Goal: Navigation & Orientation: Find specific page/section

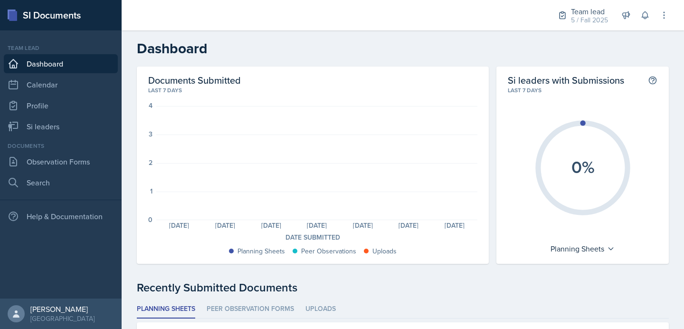
scroll to position [76, 0]
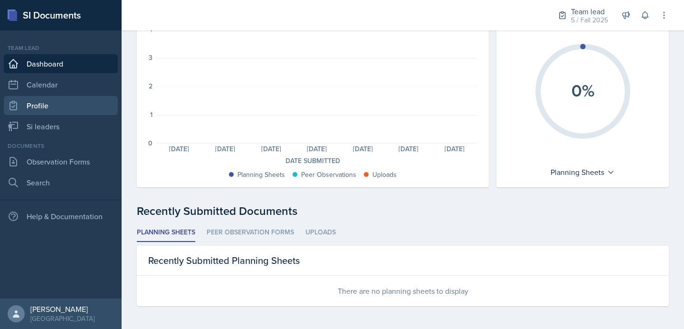
click at [50, 110] on link "Profile" at bounding box center [61, 105] width 114 height 19
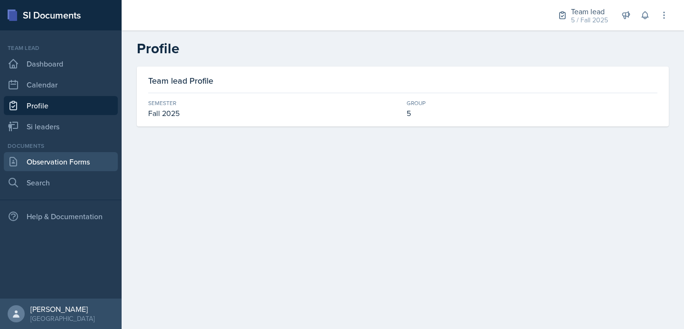
click at [43, 160] on link "Observation Forms" at bounding box center [61, 161] width 114 height 19
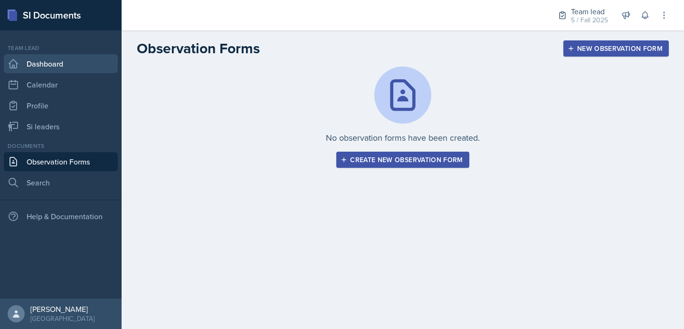
click at [35, 65] on link "Dashboard" at bounding box center [61, 63] width 114 height 19
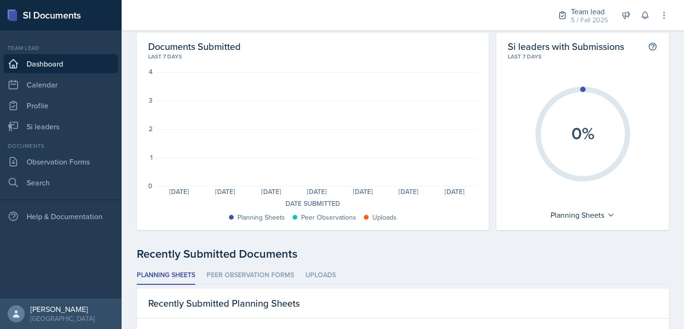
scroll to position [33, 0]
